Goal: Find specific page/section: Find specific page/section

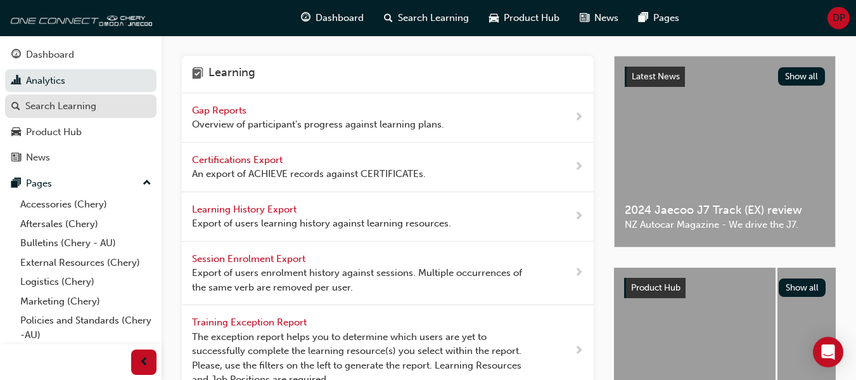
scroll to position [19, 0]
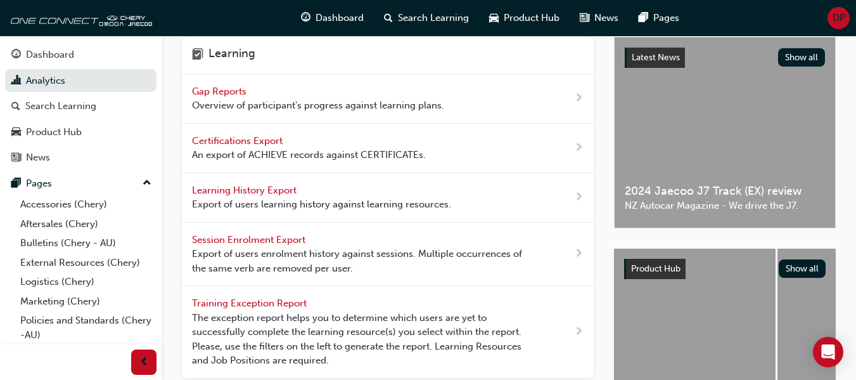
click at [296, 88] on div "Gap Reports Overview of participant's progress against learning plans." at bounding box center [318, 98] width 252 height 29
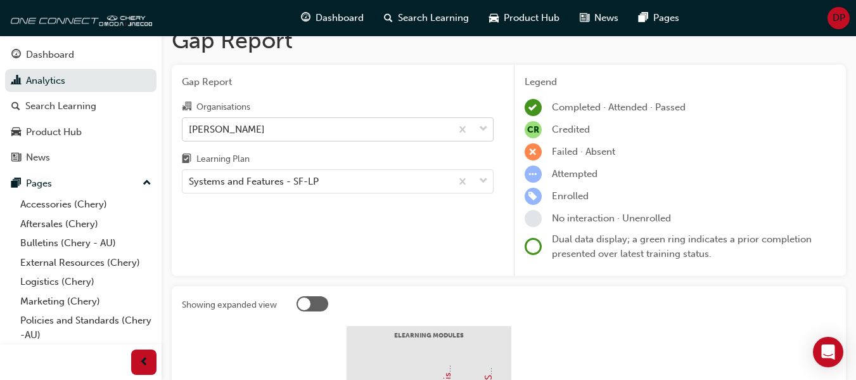
click at [286, 134] on div "[PERSON_NAME]" at bounding box center [317, 129] width 269 height 22
click at [190, 134] on input "Organisations [PERSON_NAME]" at bounding box center [189, 128] width 1 height 11
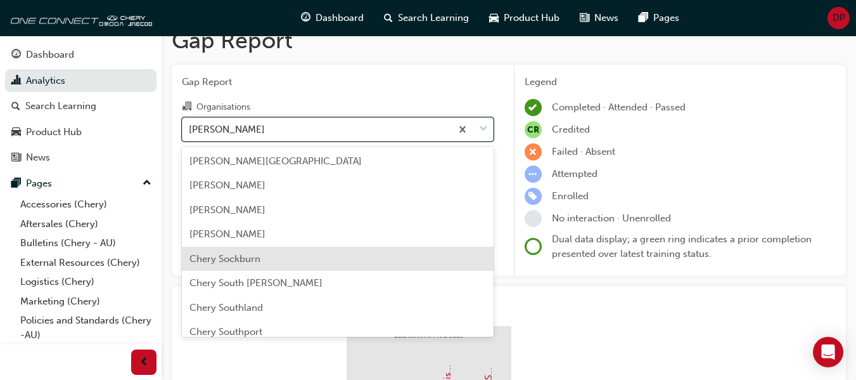
scroll to position [2079, 0]
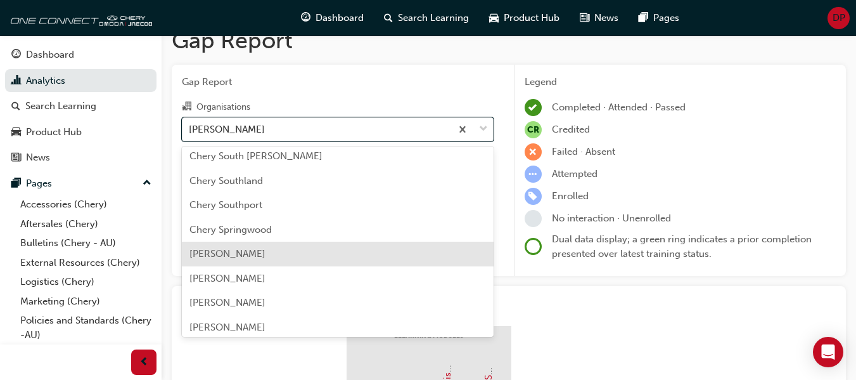
click at [260, 254] on div "[PERSON_NAME]" at bounding box center [338, 253] width 312 height 25
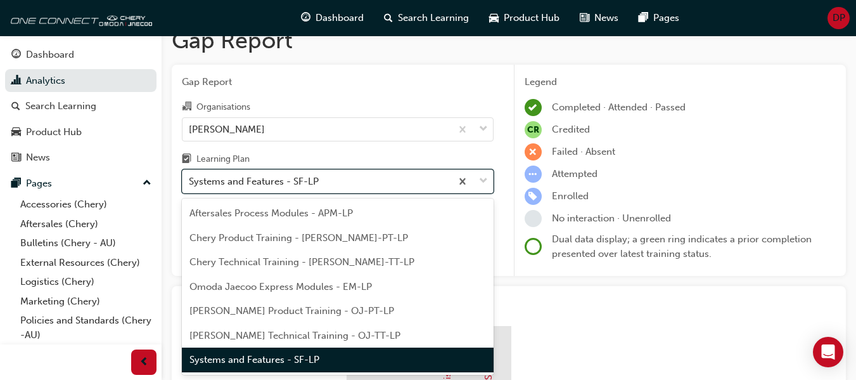
click at [290, 174] on div "Systems and Features - SF-LP" at bounding box center [254, 181] width 130 height 15
click at [190, 176] on input "Learning Plan option Systems and Features - SF-LP focused, 7 of 7. 7 results av…" at bounding box center [189, 181] width 1 height 11
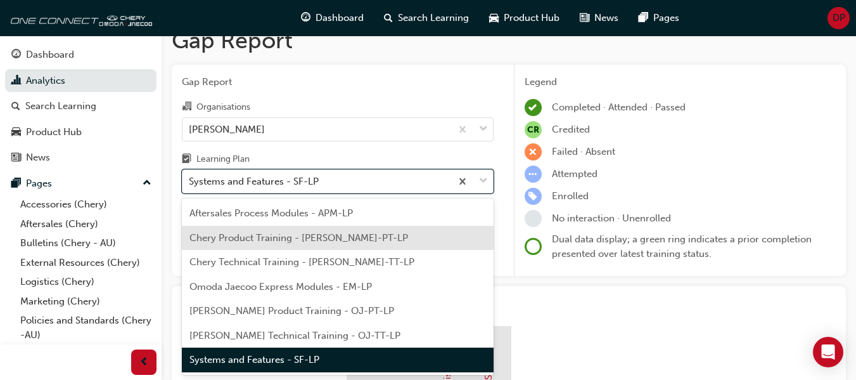
click at [316, 238] on span "Chery Product Training - [PERSON_NAME]-PT-LP" at bounding box center [299, 237] width 219 height 11
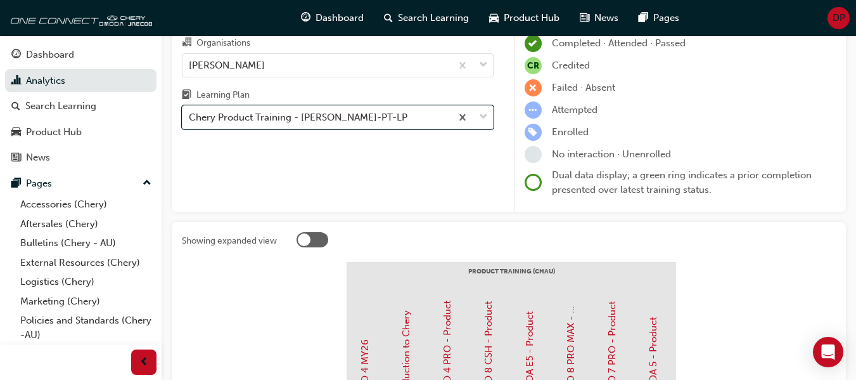
scroll to position [82, 0]
click at [307, 119] on div "Chery Product Training - [PERSON_NAME]-PT-LP" at bounding box center [298, 118] width 219 height 15
click at [190, 119] on input "Learning Plan option Chery Product Training - [PERSON_NAME]-PT-LP, selected. 0 …" at bounding box center [189, 117] width 1 height 11
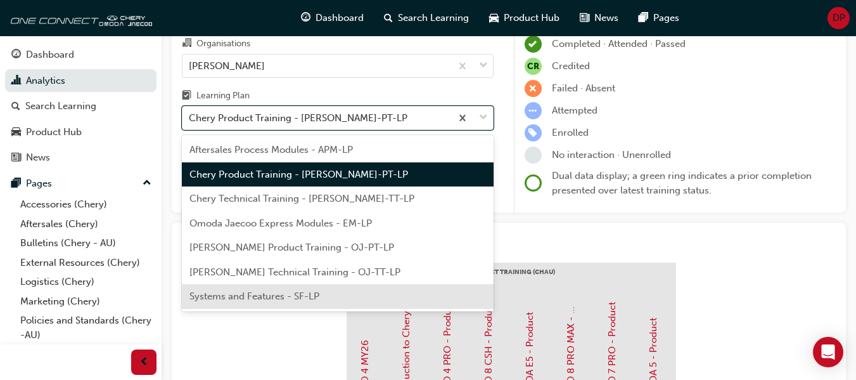
click at [320, 289] on div "Systems and Features - SF-LP" at bounding box center [338, 296] width 312 height 25
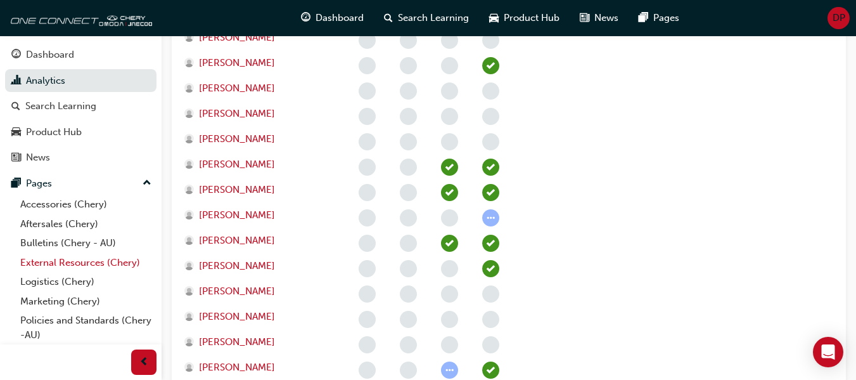
scroll to position [93, 0]
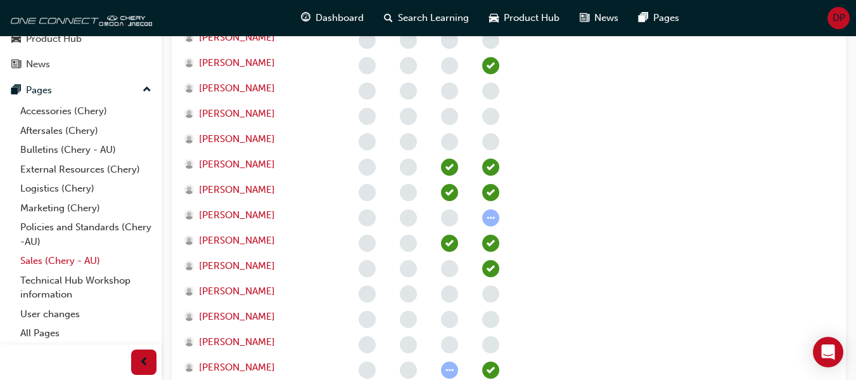
click at [64, 256] on link "Sales (Chery - AU)" at bounding box center [85, 261] width 141 height 20
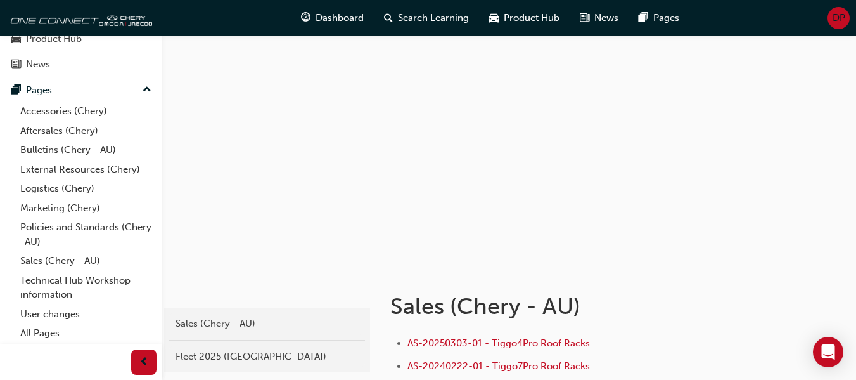
scroll to position [63, 0]
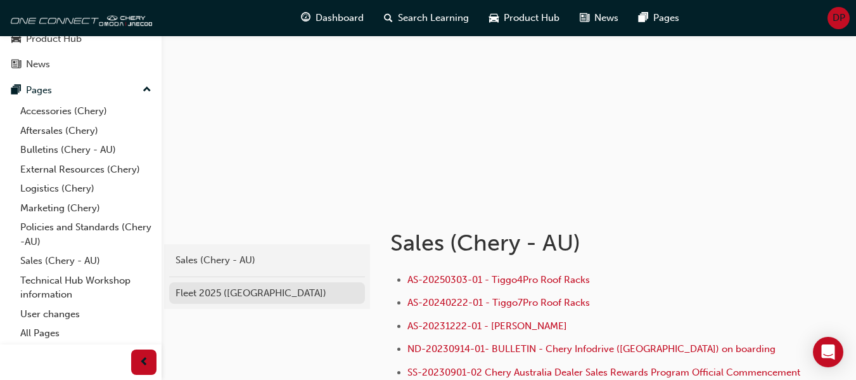
click at [241, 294] on div "Fleet 2025 ([GEOGRAPHIC_DATA])" at bounding box center [267, 293] width 183 height 15
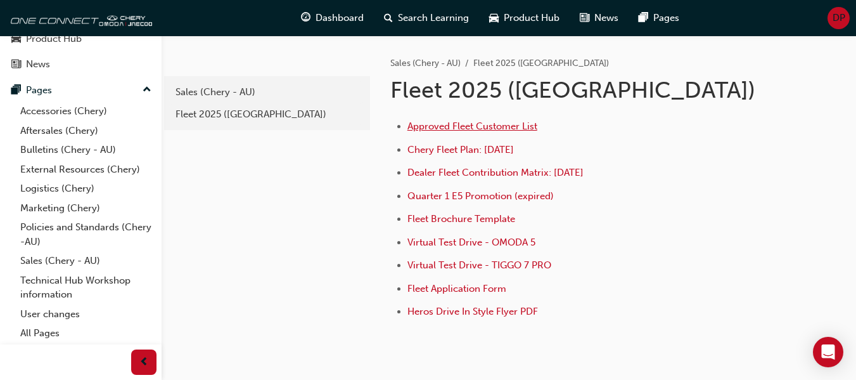
click at [462, 127] on span "Approved Fleet Customer List" at bounding box center [473, 125] width 130 height 11
